Goal: Information Seeking & Learning: Learn about a topic

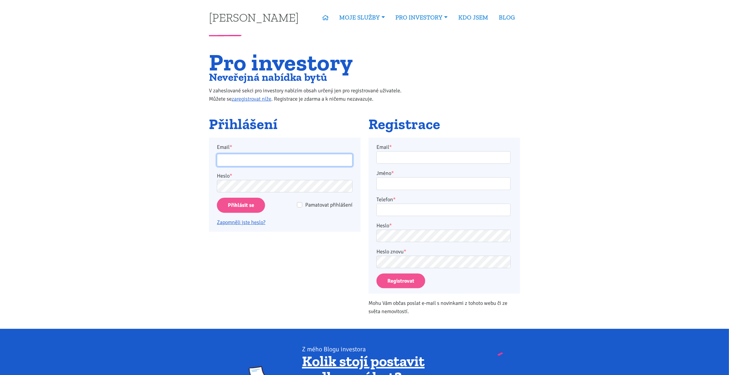
type input "matjashh@gmail.com"
click at [302, 204] on input "Pamatovat přihlášení" at bounding box center [299, 204] width 5 height 5
checkbox input "true"
click at [245, 205] on input "Přihlásit se" at bounding box center [241, 205] width 48 height 15
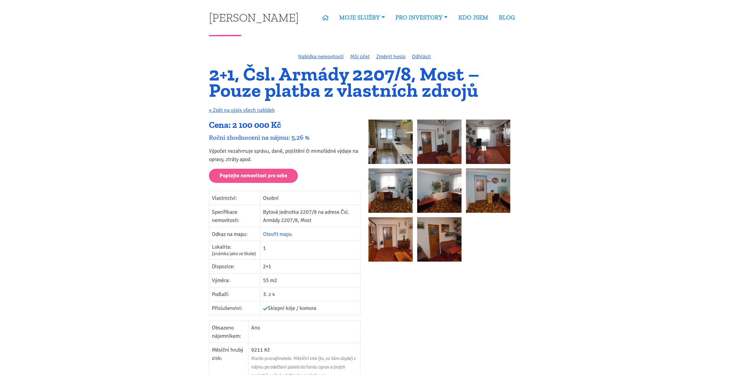
click at [284, 232] on link "Otevřít mapu" at bounding box center [277, 234] width 29 height 7
click at [390, 131] on img at bounding box center [391, 141] width 44 height 44
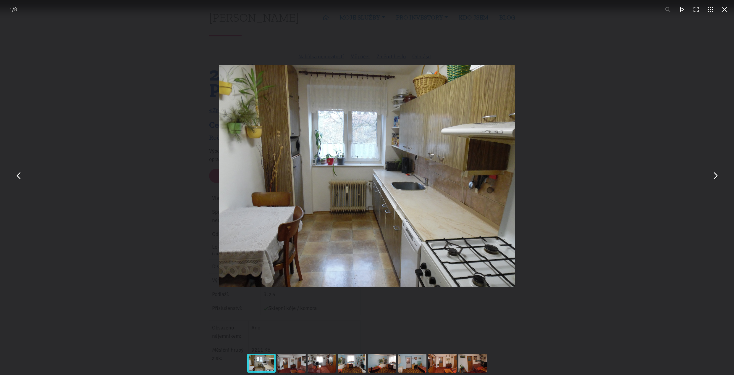
click at [377, 159] on img "You can close this modal content with the ESC key" at bounding box center [367, 176] width 296 height 222
click at [712, 173] on button "You can close this modal content with the ESC key" at bounding box center [715, 176] width 14 height 14
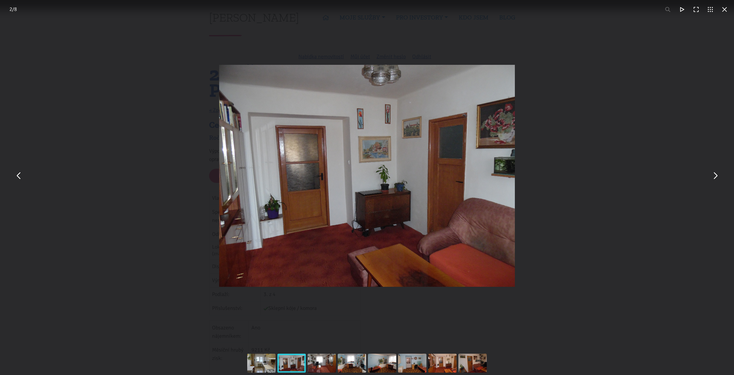
click at [711, 172] on button "You can close this modal content with the ESC key" at bounding box center [715, 176] width 14 height 14
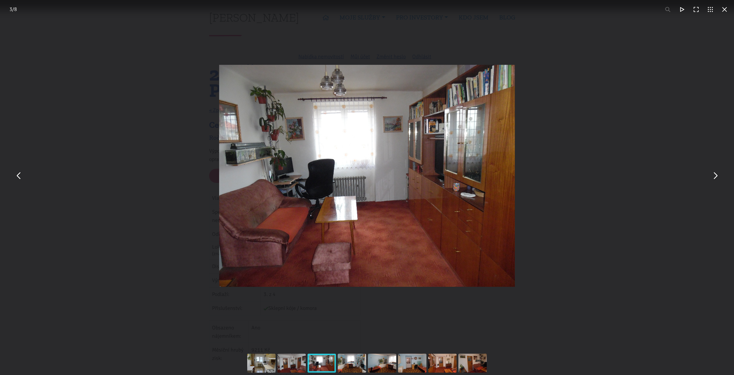
click at [711, 172] on button "You can close this modal content with the ESC key" at bounding box center [715, 176] width 14 height 14
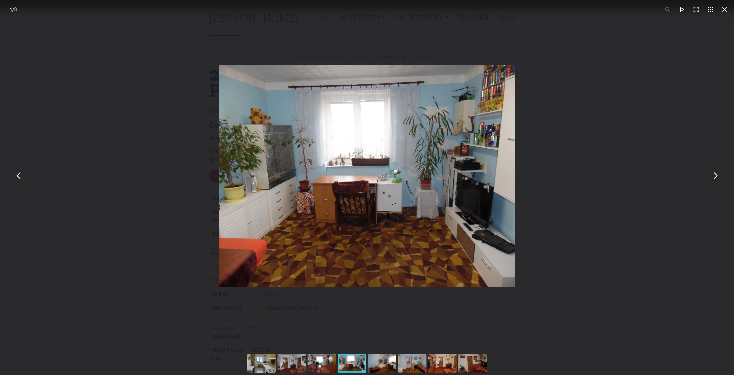
click at [711, 172] on button "You can close this modal content with the ESC key" at bounding box center [715, 176] width 14 height 14
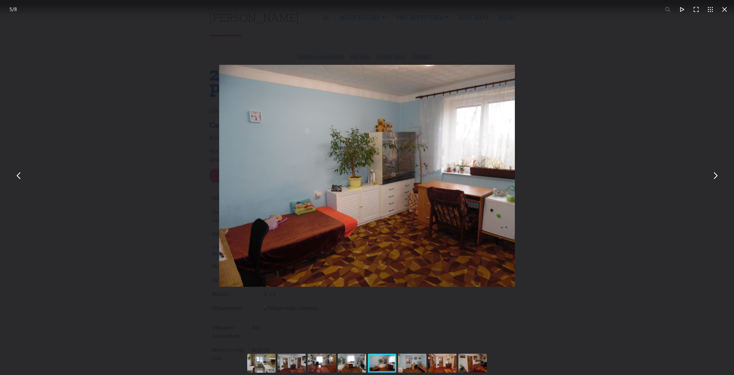
click at [714, 175] on button "You can close this modal content with the ESC key" at bounding box center [715, 176] width 14 height 14
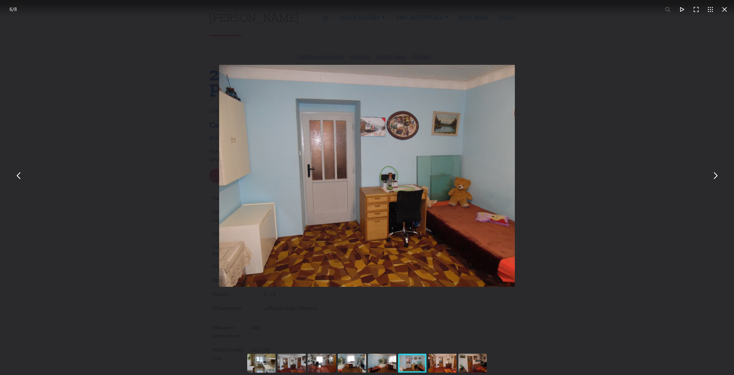
click at [714, 175] on button "You can close this modal content with the ESC key" at bounding box center [715, 176] width 14 height 14
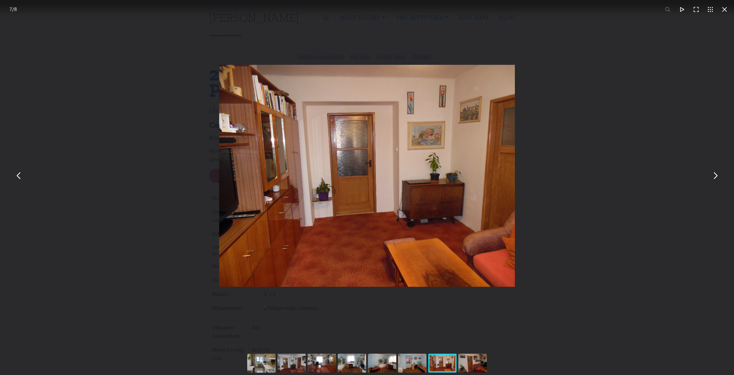
click at [714, 175] on button "You can close this modal content with the ESC key" at bounding box center [715, 176] width 14 height 14
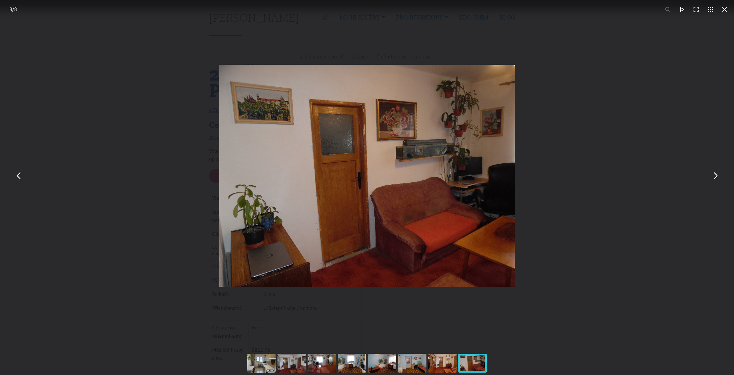
click at [714, 175] on button "You can close this modal content with the ESC key" at bounding box center [715, 176] width 14 height 14
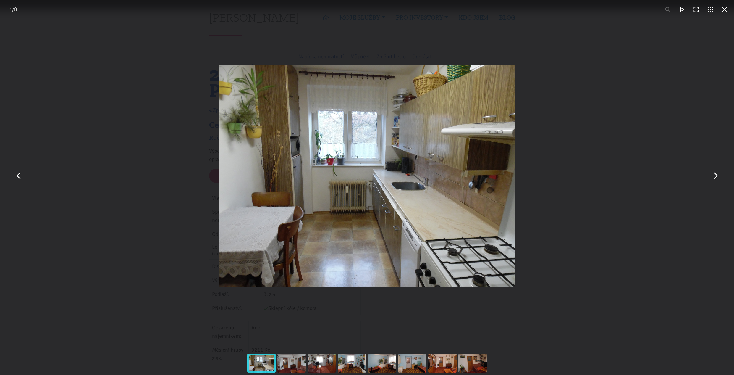
click at [714, 175] on button "You can close this modal content with the ESC key" at bounding box center [715, 176] width 14 height 14
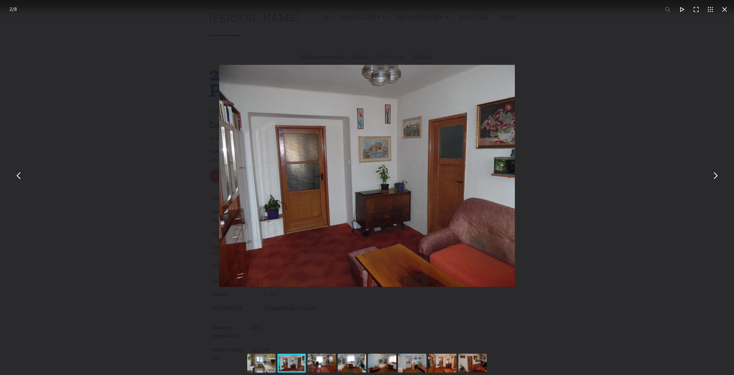
click at [714, 175] on button "You can close this modal content with the ESC key" at bounding box center [715, 176] width 14 height 14
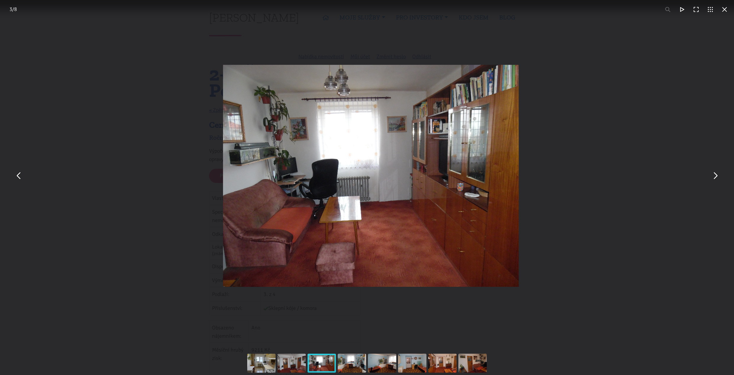
click at [714, 175] on button "You can close this modal content with the ESC key" at bounding box center [715, 176] width 14 height 14
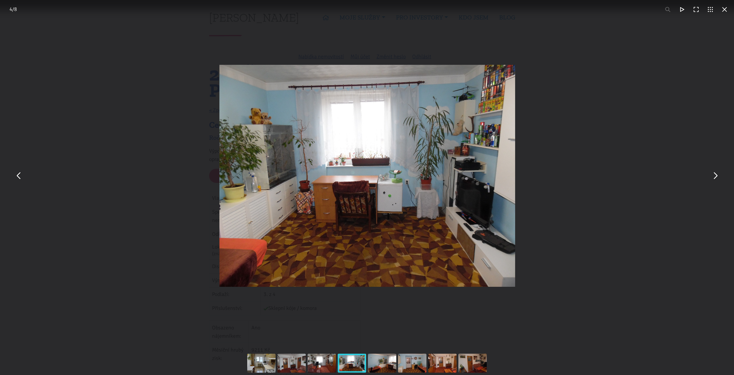
click at [714, 175] on button "You can close this modal content with the ESC key" at bounding box center [715, 176] width 14 height 14
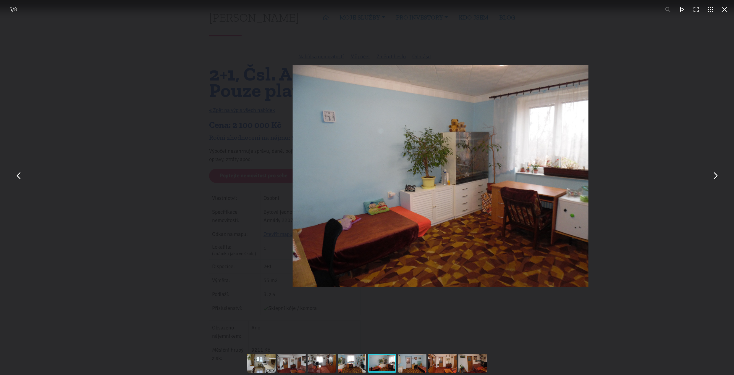
click at [714, 175] on button "You can close this modal content with the ESC key" at bounding box center [715, 176] width 14 height 14
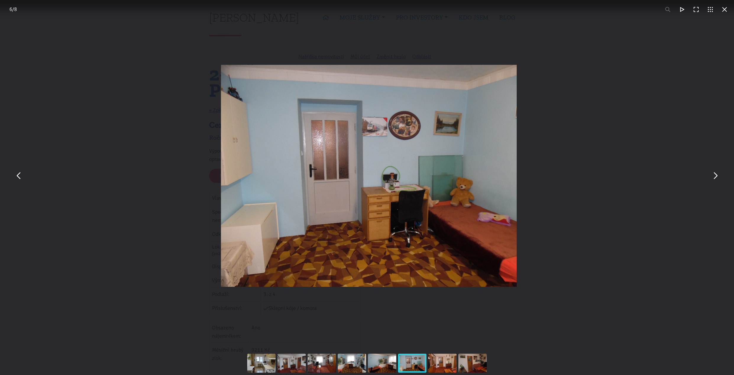
click at [714, 175] on button "You can close this modal content with the ESC key" at bounding box center [715, 176] width 14 height 14
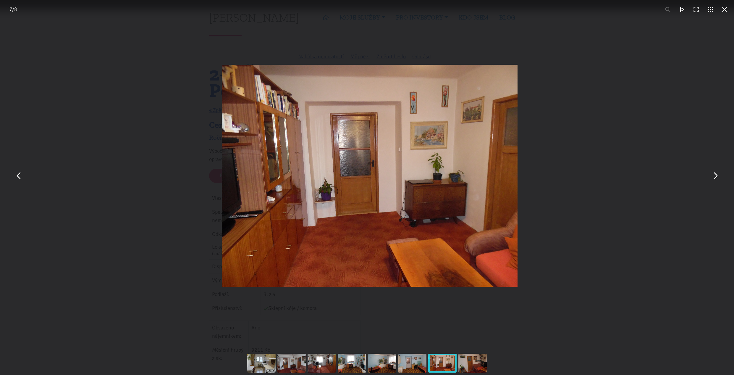
click at [714, 175] on button "You can close this modal content with the ESC key" at bounding box center [715, 176] width 14 height 14
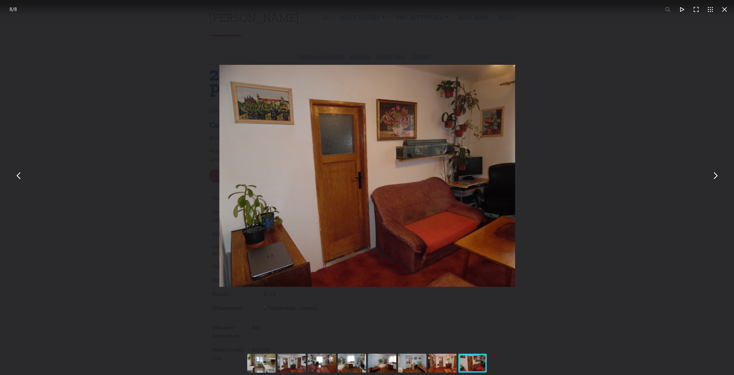
click at [729, 11] on button "You can close this modal content with the ESC key" at bounding box center [724, 9] width 14 height 14
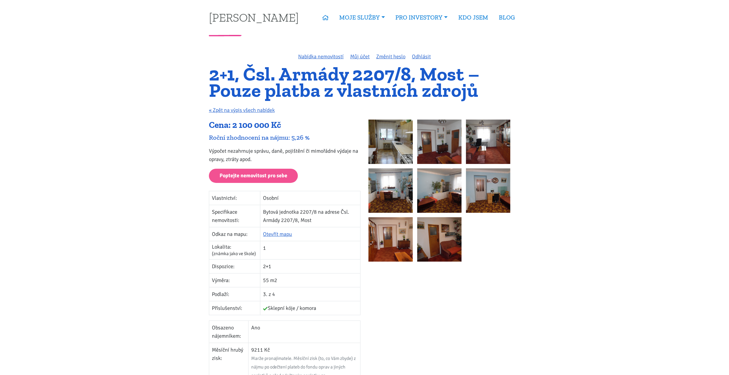
click at [467, 321] on div at bounding box center [445, 339] width 160 height 440
